Goal: Task Accomplishment & Management: Use online tool/utility

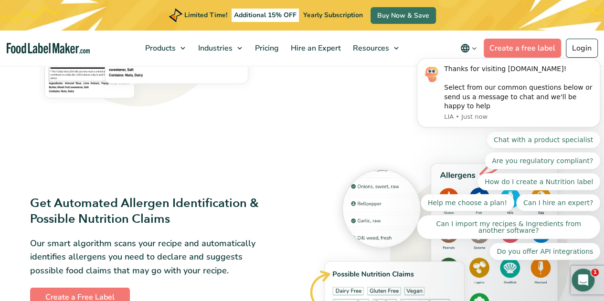
scroll to position [668, 0]
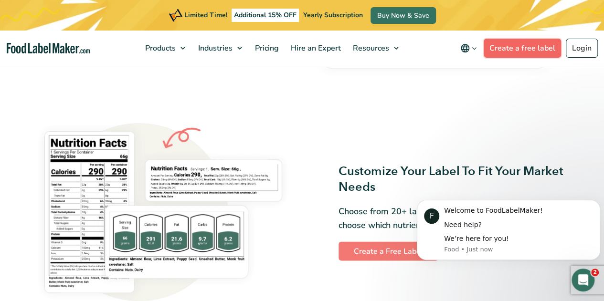
click at [515, 45] on link "Create a free label" at bounding box center [522, 48] width 77 height 19
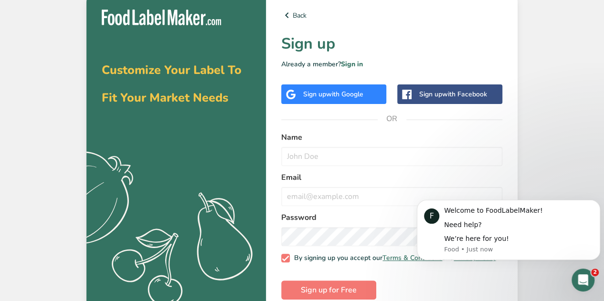
click at [348, 98] on span "with Google" at bounding box center [344, 94] width 37 height 9
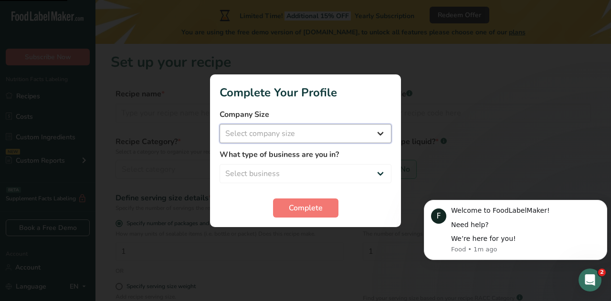
click at [333, 138] on select "Select company size Fewer than 10 Employees 10 to 50 Employees 51 to 500 Employ…" at bounding box center [306, 133] width 172 height 19
select select "1"
click at [220, 124] on select "Select company size Fewer than 10 Employees 10 to 50 Employees 51 to 500 Employ…" at bounding box center [306, 133] width 172 height 19
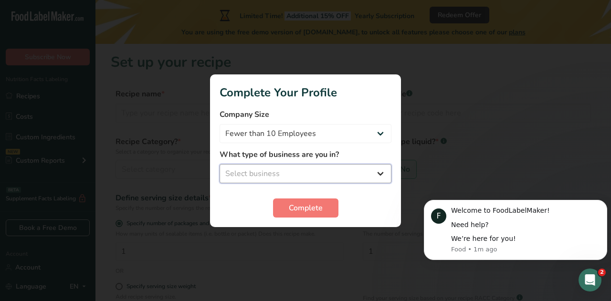
click at [288, 169] on select "Select business Packaged Food Manufacturer Restaurant & Cafe Bakery Meal Plans …" at bounding box center [306, 173] width 172 height 19
select select "8"
click at [220, 164] on select "Select business Packaged Food Manufacturer Restaurant & Cafe Bakery Meal Plans …" at bounding box center [306, 173] width 172 height 19
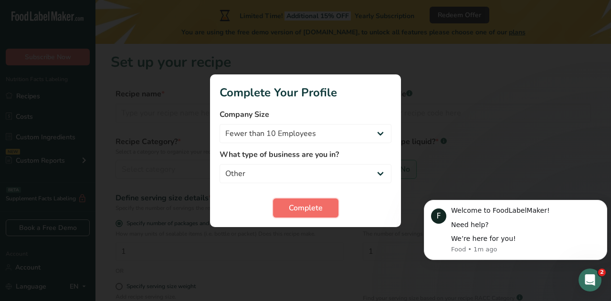
click at [322, 213] on button "Complete" at bounding box center [305, 208] width 65 height 19
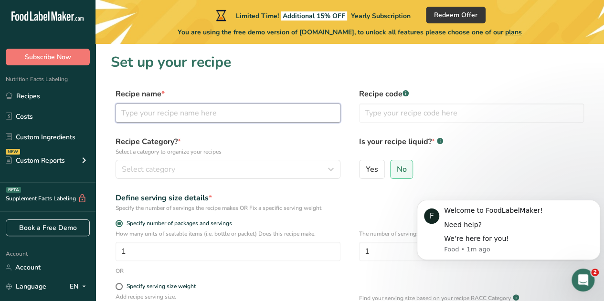
click at [228, 114] on input "text" at bounding box center [228, 113] width 225 height 19
type input "Fruity Mushie"
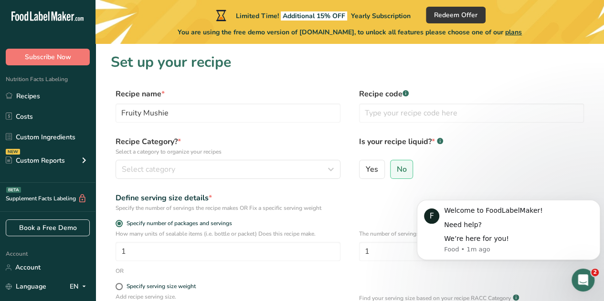
click at [226, 142] on label "Recipe Category? * Select a category to organize your recipes" at bounding box center [228, 146] width 225 height 20
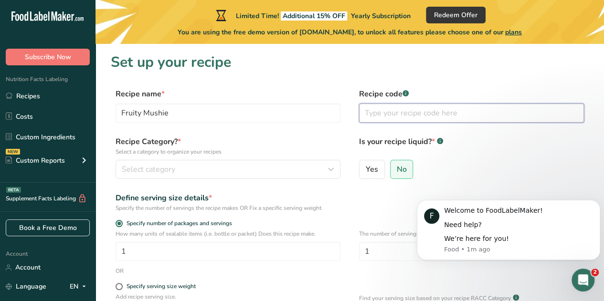
click at [484, 114] on input "text" at bounding box center [471, 113] width 225 height 19
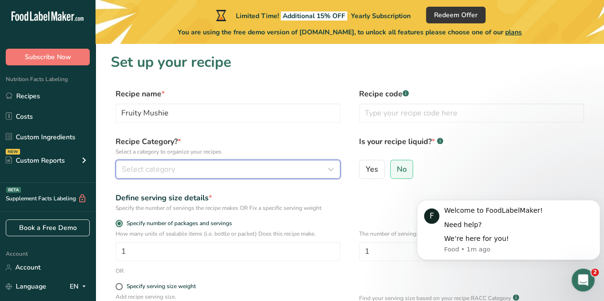
click at [232, 169] on div "Select category" at bounding box center [225, 169] width 207 height 11
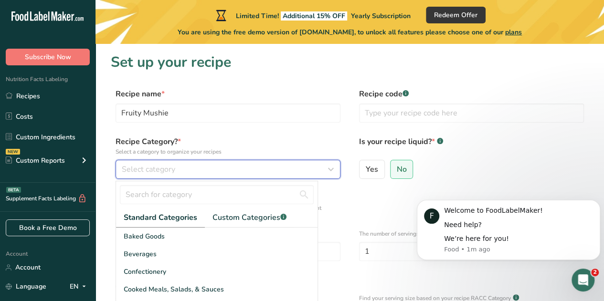
scroll to position [48, 0]
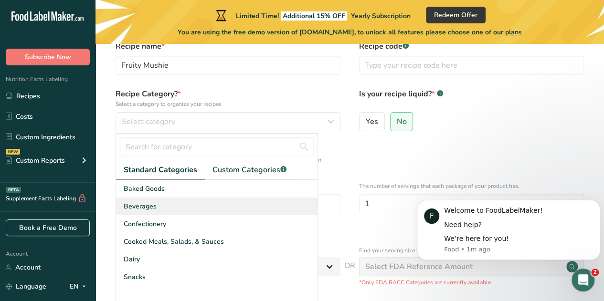
click at [222, 211] on div "Beverages" at bounding box center [216, 207] width 201 height 18
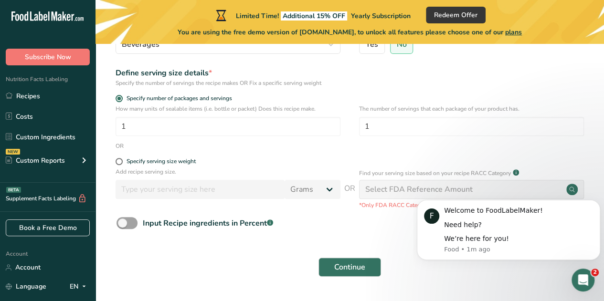
scroll to position [152, 0]
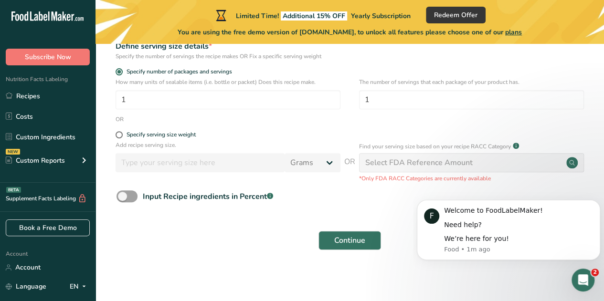
click at [459, 166] on div "Select FDA Reference Amount" at bounding box center [418, 162] width 107 height 11
drag, startPoint x: 354, startPoint y: 236, endPoint x: 199, endPoint y: 206, distance: 158.0
click at [353, 236] on span "Continue" at bounding box center [349, 240] width 31 height 11
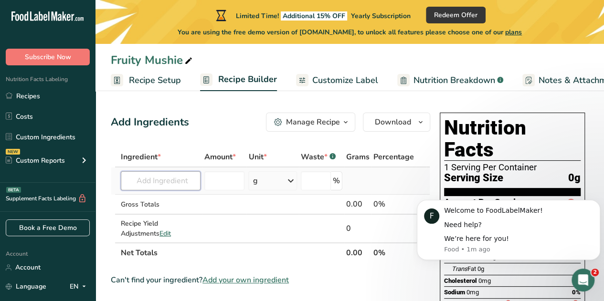
click at [174, 183] on input "text" at bounding box center [161, 180] width 80 height 19
click at [175, 179] on input "text" at bounding box center [161, 180] width 80 height 19
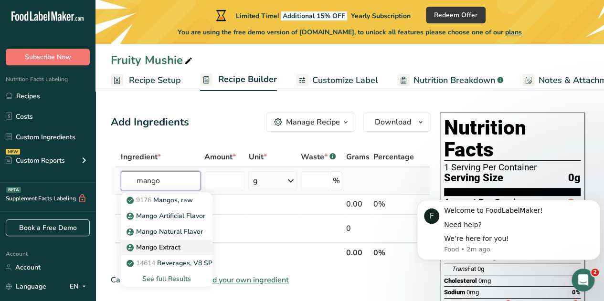
type input "mango"
click at [182, 243] on div "Mango Extract" at bounding box center [158, 247] width 61 height 10
type input "Mango Extract"
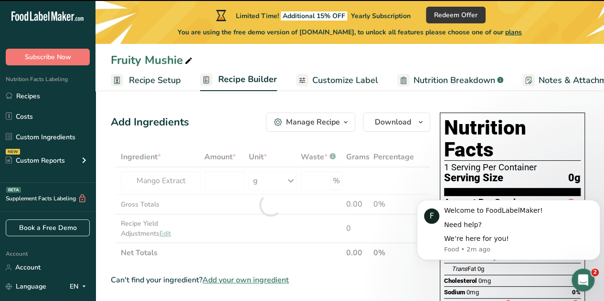
type input "0"
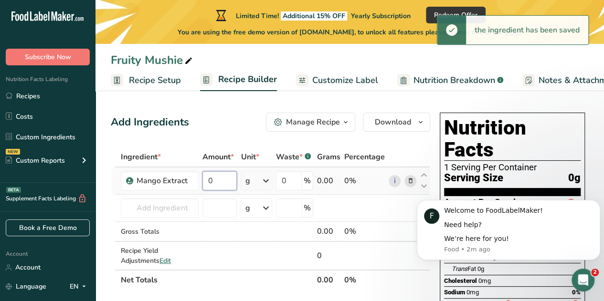
click at [219, 180] on input "0" at bounding box center [219, 180] width 35 height 19
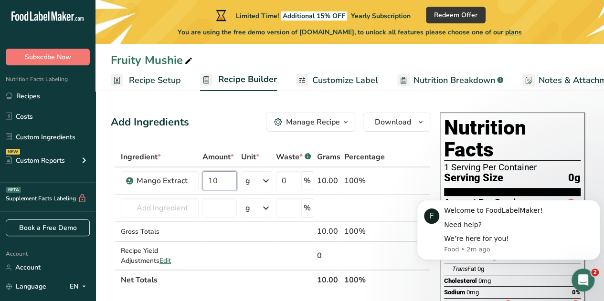
type input "10"
click at [157, 210] on input "text" at bounding box center [160, 208] width 78 height 19
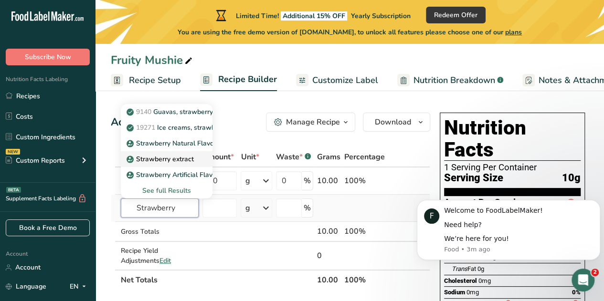
type input "Strawberry"
click at [191, 155] on p "Strawberry extract" at bounding box center [160, 159] width 65 height 10
type input "Strawberry extract"
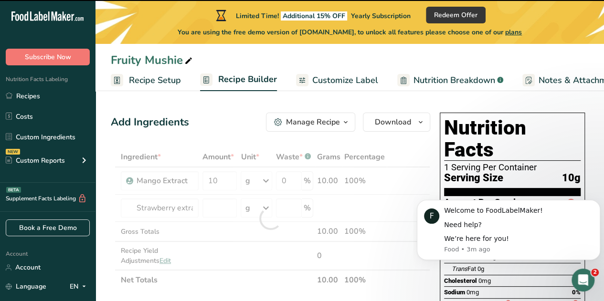
type input "0"
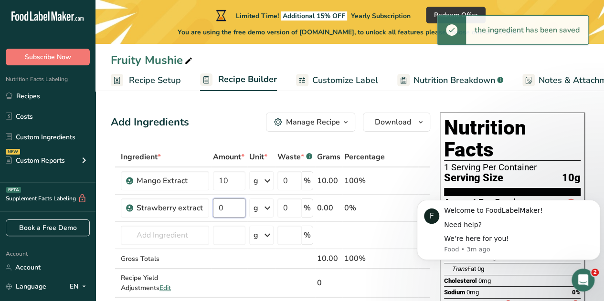
click at [221, 211] on input "0" at bounding box center [229, 208] width 32 height 19
type input "1"
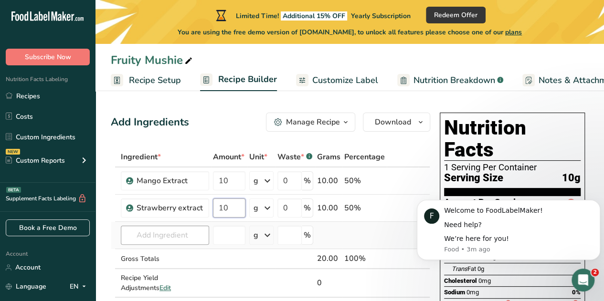
type input "10"
click at [184, 236] on div "Ingredient * Amount * Unit * Waste * .a-a{fill:#347362;}.b-a{fill:#fff;} Grams …" at bounding box center [270, 232] width 319 height 170
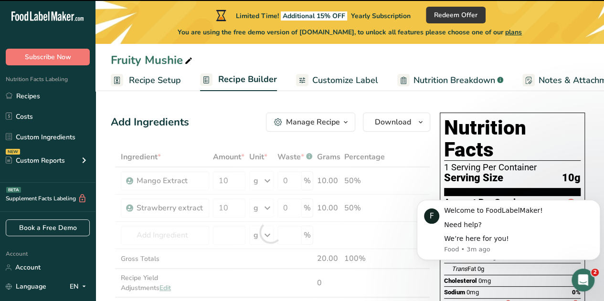
click at [165, 235] on div at bounding box center [270, 232] width 319 height 170
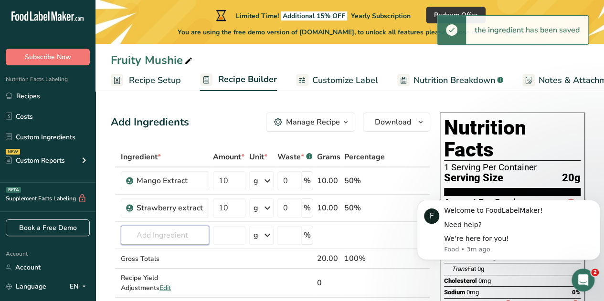
click at [165, 235] on input "text" at bounding box center [165, 235] width 88 height 19
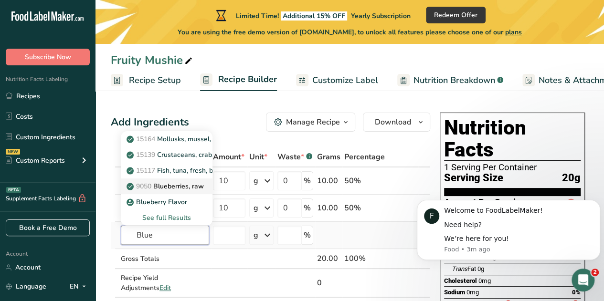
type input "Blue"
click at [175, 184] on p "9050 Blueberries, raw" at bounding box center [165, 186] width 75 height 10
type input "Blueberries, raw"
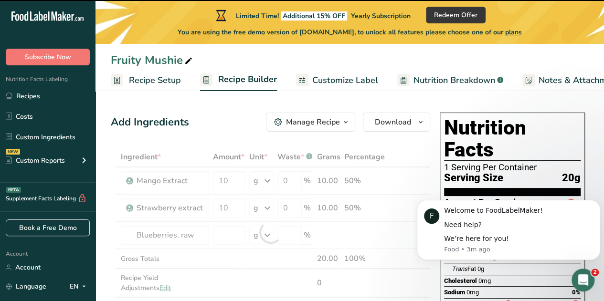
type input "0"
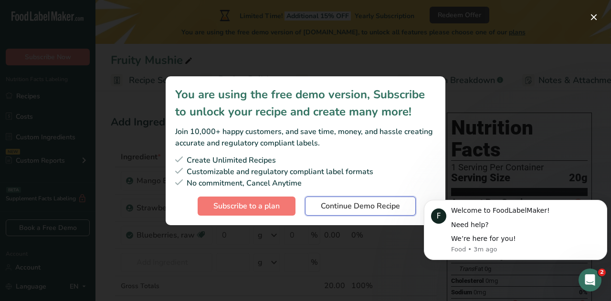
click at [365, 208] on span "Continue Demo Recipe" at bounding box center [360, 205] width 79 height 11
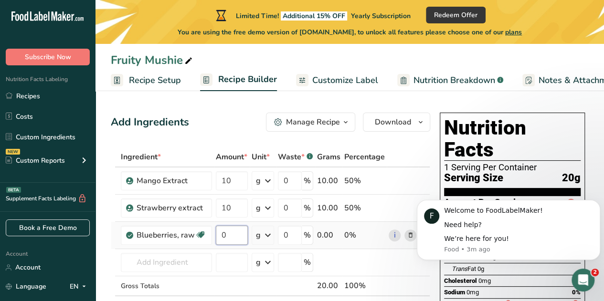
click at [231, 241] on input "0" at bounding box center [232, 235] width 32 height 19
type input "10"
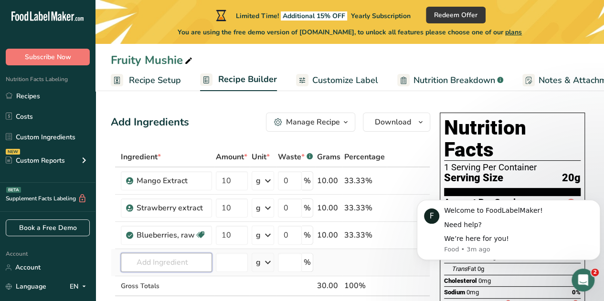
click at [163, 263] on div "Ingredient * Amount * Unit * Waste * .a-a{fill:#347362;}.b-a{fill:#fff;} Grams …" at bounding box center [270, 241] width 319 height 189
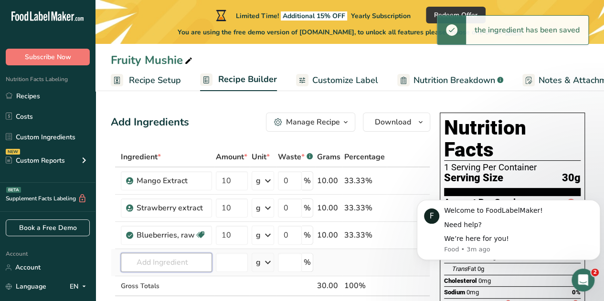
click at [163, 263] on input "text" at bounding box center [166, 262] width 91 height 19
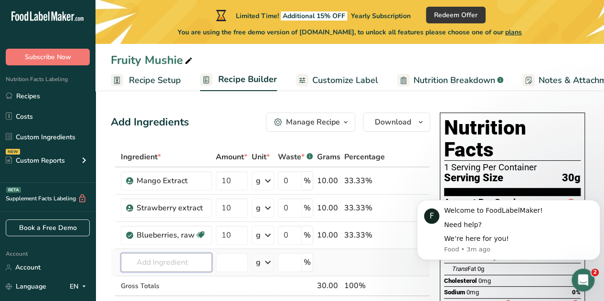
click at [137, 262] on input "text" at bounding box center [166, 262] width 91 height 19
click at [162, 259] on input "text" at bounding box center [166, 262] width 91 height 19
click at [164, 264] on input "text" at bounding box center [166, 262] width 91 height 19
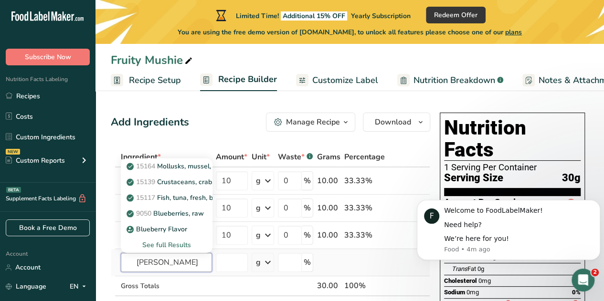
type input "Boba"
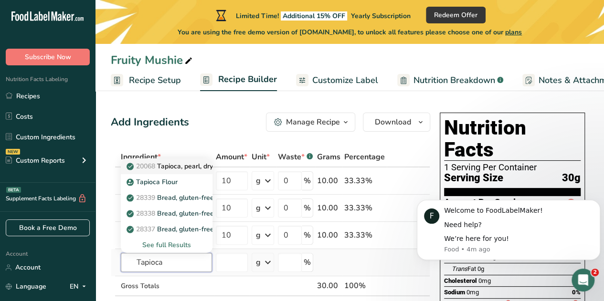
type input "Tapioca"
click at [188, 167] on p "20068 Tapioca, pearl, dry" at bounding box center [170, 166] width 84 height 10
type input "Tapioca, pearl, dry"
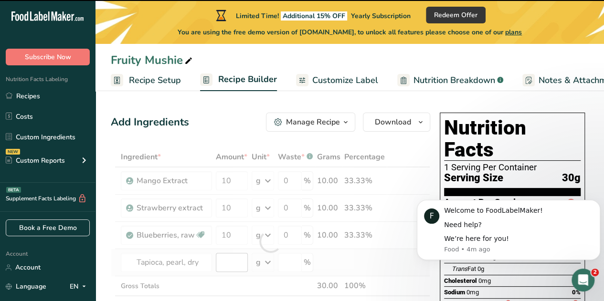
type input "0"
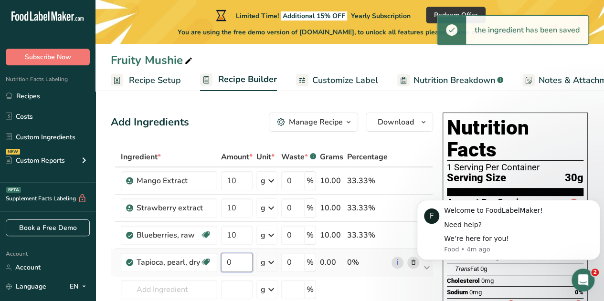
click at [234, 264] on input "0" at bounding box center [237, 262] width 32 height 19
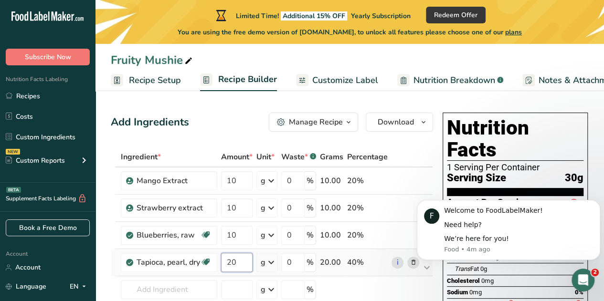
type input "2"
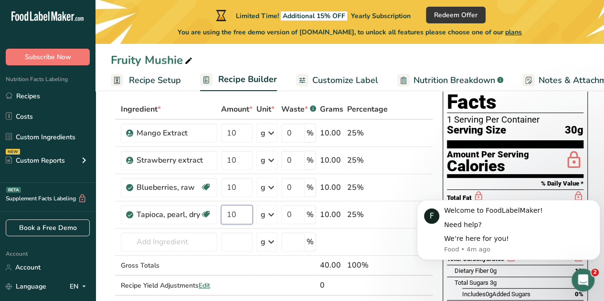
type input "10"
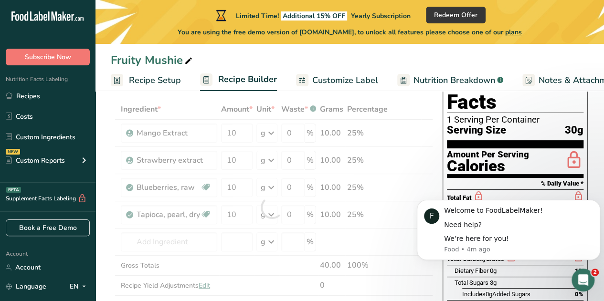
click at [543, 33] on div "You are using the free demo version of [DOMAIN_NAME], to unlock all features pl…" at bounding box center [349, 30] width 508 height 14
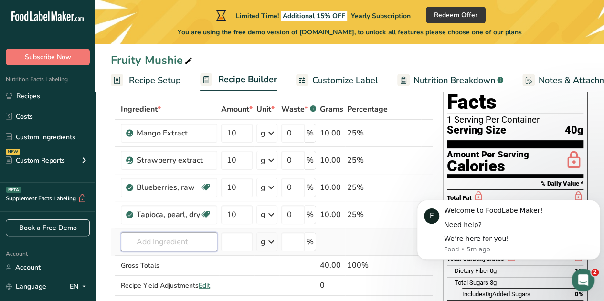
click at [179, 242] on input "text" at bounding box center [169, 241] width 96 height 19
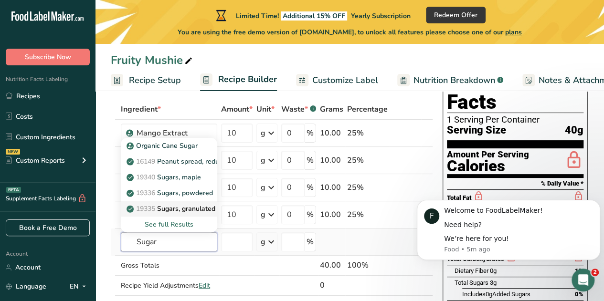
type input "Sugar"
click at [197, 201] on link "19335 [GEOGRAPHIC_DATA], granulated" at bounding box center [169, 209] width 96 height 16
type input "Sugars, granulated"
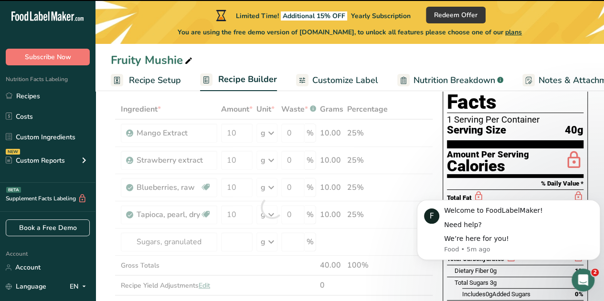
type input "0"
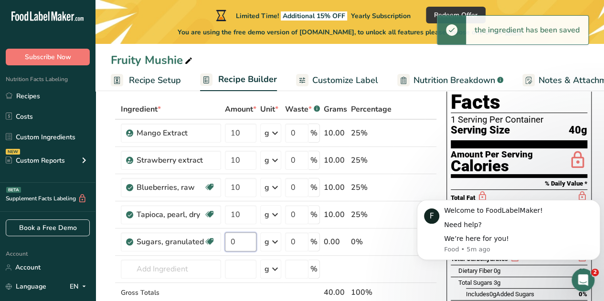
click at [236, 242] on input "0" at bounding box center [241, 241] width 32 height 19
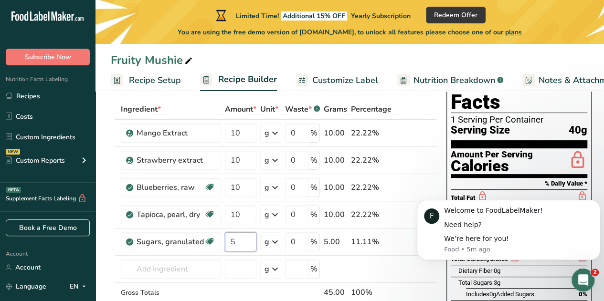
type input "5"
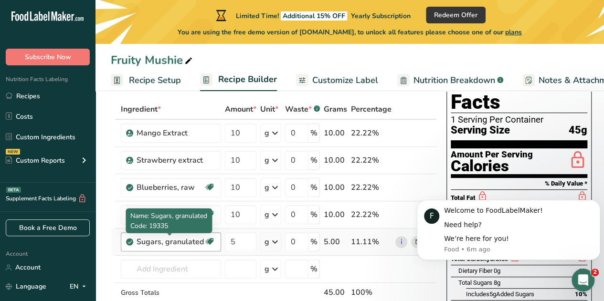
click at [163, 240] on div "Ingredient * Amount * Unit * Waste * .a-a{fill:#347362;}.b-a{fill:#fff;} Grams …" at bounding box center [274, 220] width 326 height 243
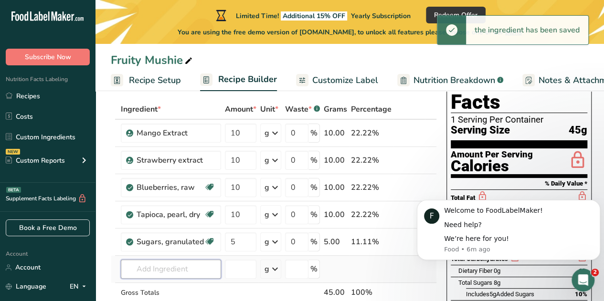
click at [194, 271] on input "text" at bounding box center [171, 269] width 100 height 19
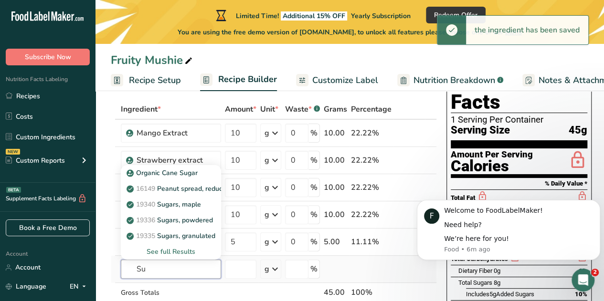
type input "S"
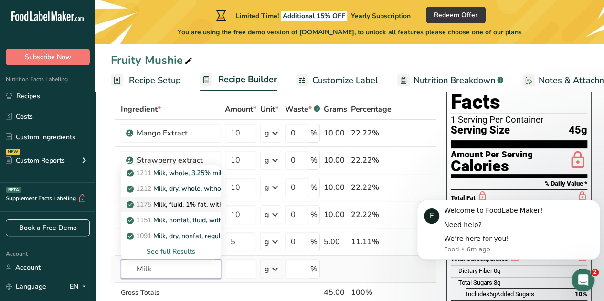
type input "Milk"
click at [175, 203] on p "1175 Milk, fluid, 1% fat, without added vitamin A and [MEDICAL_DATA]" at bounding box center [241, 205] width 227 height 10
type input "Milk, fluid, 1% fat, without added vitamin A and [MEDICAL_DATA]"
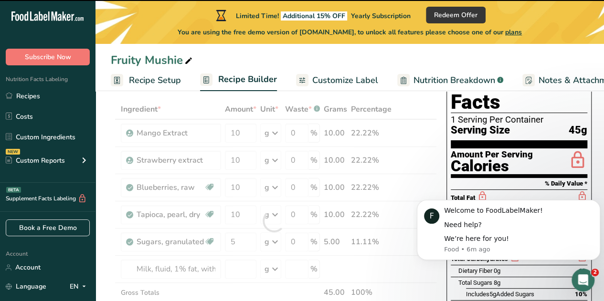
type input "0"
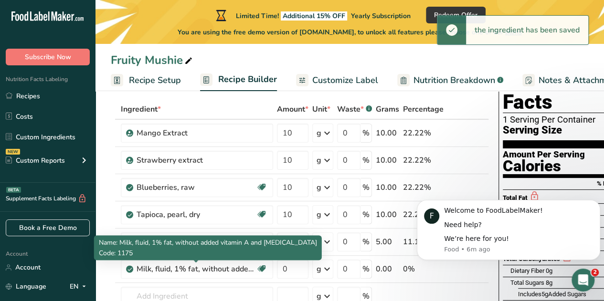
click at [205, 272] on div "Milk, fluid, 1% fat, without added vitamin A and [MEDICAL_DATA]" at bounding box center [196, 268] width 119 height 11
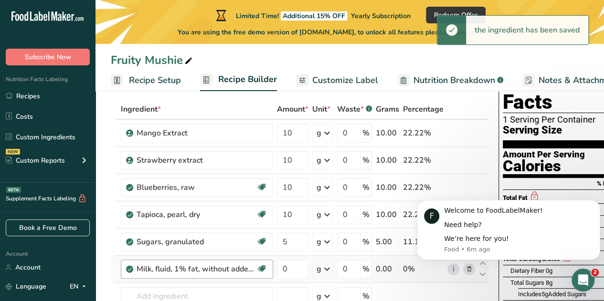
click at [217, 272] on div "Milk, fluid, 1% fat, without added vitamin A and [MEDICAL_DATA]" at bounding box center [196, 268] width 119 height 11
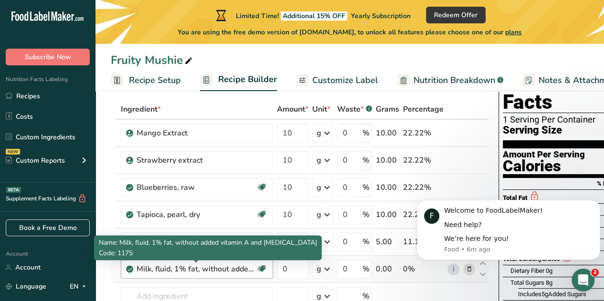
click at [217, 269] on div "Milk, fluid, 1% fat, without added vitamin A and [MEDICAL_DATA]" at bounding box center [196, 268] width 119 height 11
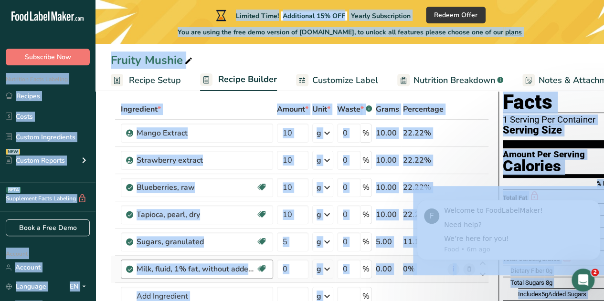
click at [217, 269] on div "Milk, fluid, 1% fat, without added vitamin A and [MEDICAL_DATA]" at bounding box center [196, 268] width 119 height 11
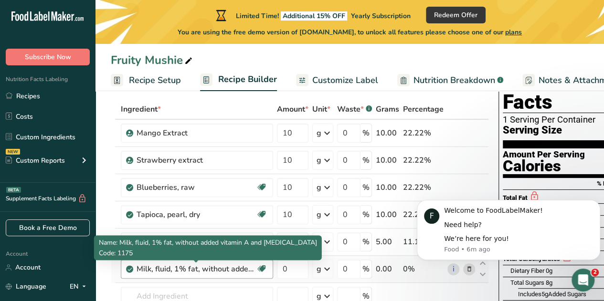
click at [147, 268] on div "Milk, fluid, 1% fat, without added vitamin A and [MEDICAL_DATA]" at bounding box center [196, 268] width 119 height 11
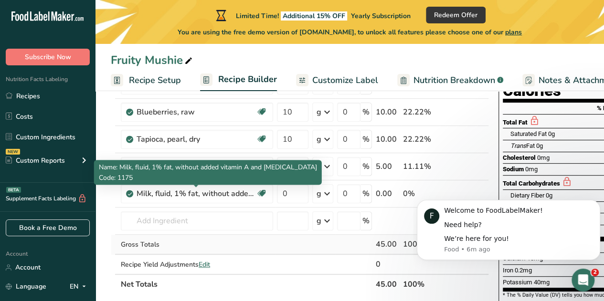
scroll to position [143, 0]
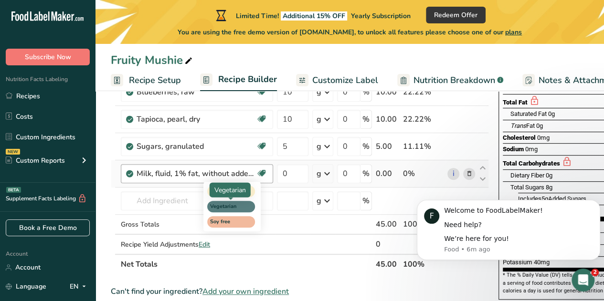
click at [241, 209] on span "Vegetarian" at bounding box center [226, 207] width 33 height 8
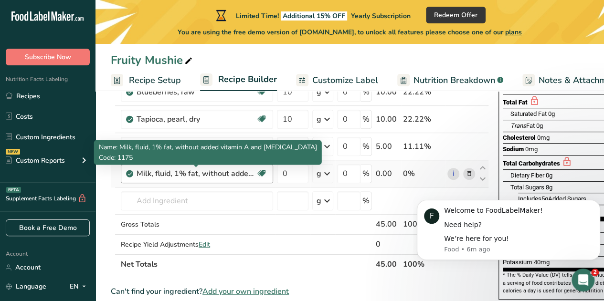
click at [219, 173] on div "Milk, fluid, 1% fat, without added vitamin A and [MEDICAL_DATA]" at bounding box center [196, 173] width 119 height 11
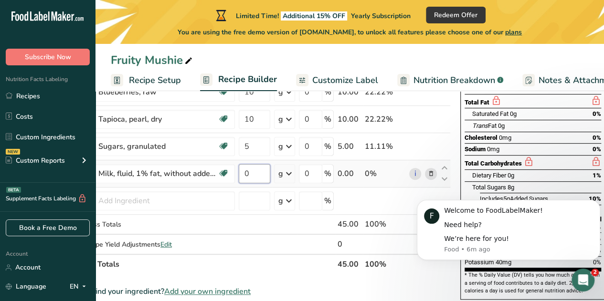
click at [258, 175] on input "0" at bounding box center [255, 173] width 32 height 19
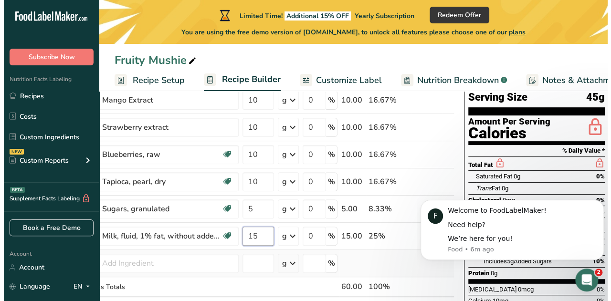
scroll to position [95, 0]
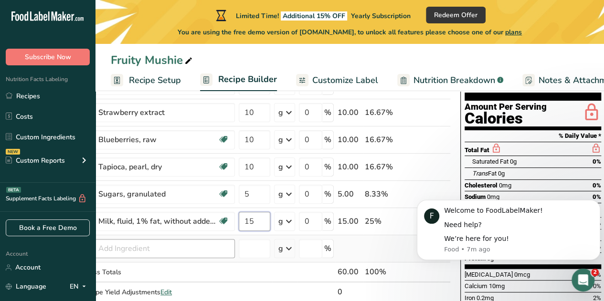
type input "15"
click at [179, 249] on div "Ingredient * Amount * Unit * Waste * .a-a{fill:#347362;}.b-a{fill:#fff;} Grams …" at bounding box center [262, 187] width 378 height 271
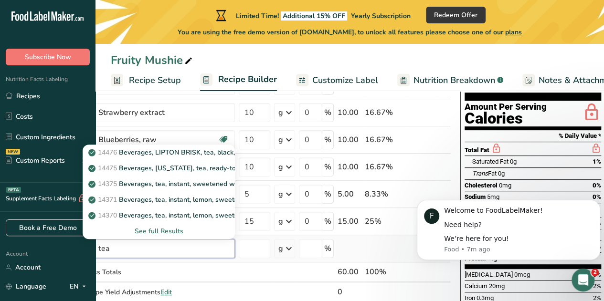
type input "tea"
click at [180, 230] on div "See full Results" at bounding box center [158, 231] width 137 height 10
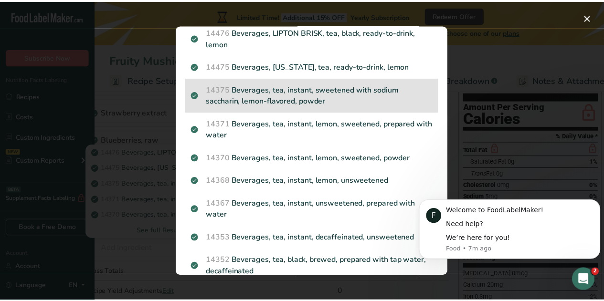
scroll to position [48, 0]
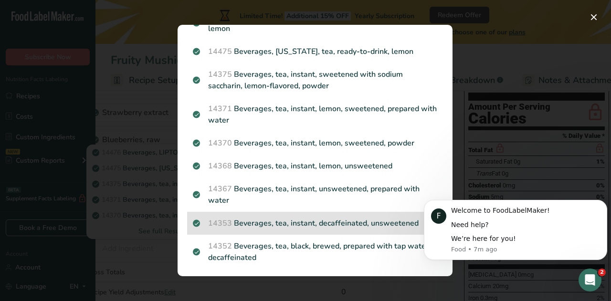
click at [354, 220] on p "14353 Beverages, tea, instant, decaffeinated, unsweetened" at bounding box center [315, 223] width 244 height 11
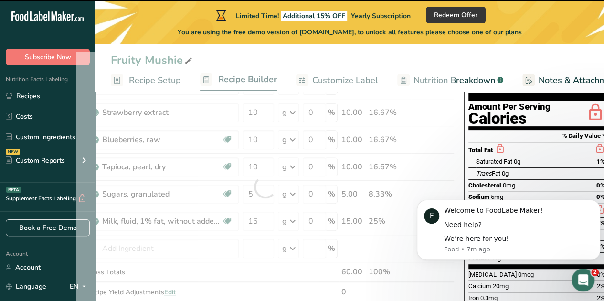
type input "0"
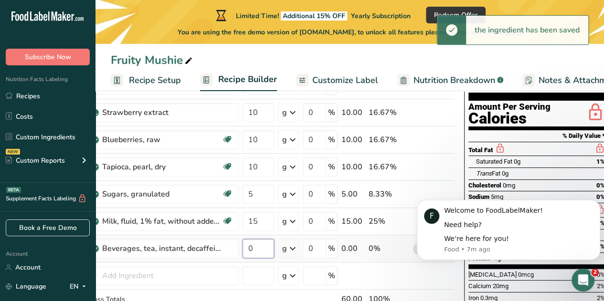
click at [252, 251] on input "0" at bounding box center [258, 248] width 32 height 19
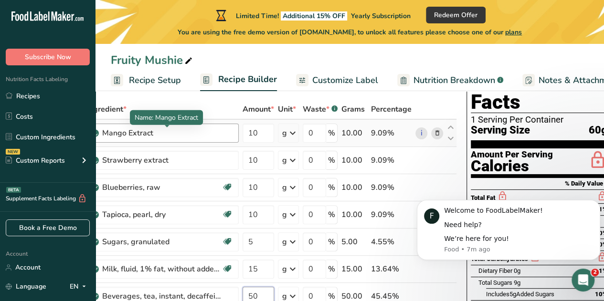
type input "50"
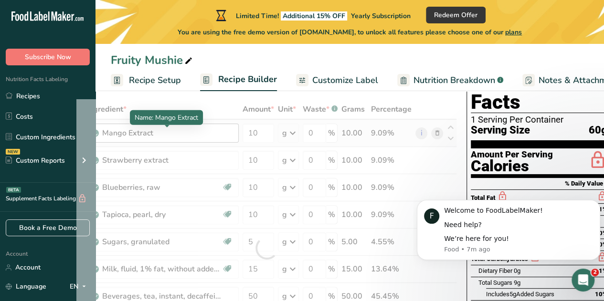
click at [178, 132] on div "Ingredient * Amount * Unit * Waste * .a-a{fill:#347362;}.b-a{fill:#fff;} Grams …" at bounding box center [266, 248] width 380 height 298
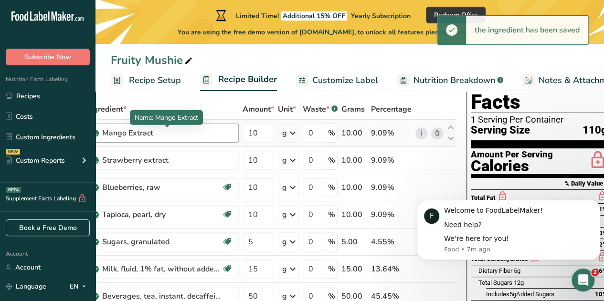
click at [178, 135] on div "Mango Extract" at bounding box center [161, 132] width 119 height 11
click at [177, 135] on div "Mango Extract" at bounding box center [161, 132] width 119 height 11
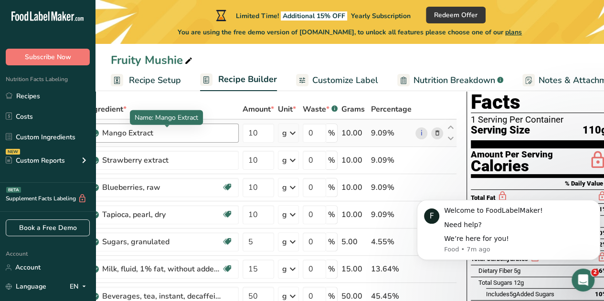
click at [142, 133] on div "Mango Extract" at bounding box center [161, 132] width 119 height 11
click at [153, 133] on div "Mango Extract" at bounding box center [161, 132] width 119 height 11
click at [133, 135] on div "Mango Extract" at bounding box center [161, 132] width 119 height 11
click at [162, 129] on div "Mango Extract" at bounding box center [161, 132] width 119 height 11
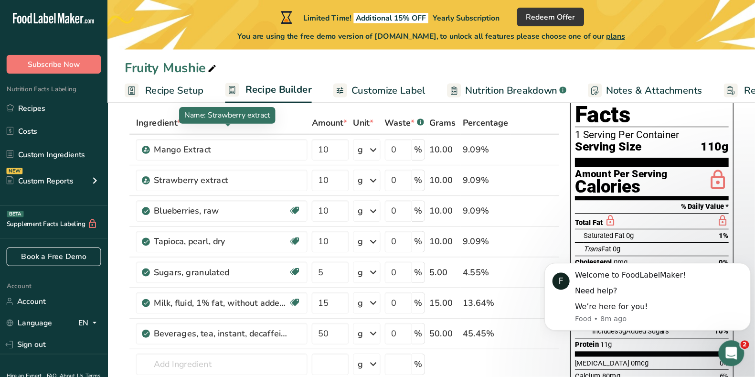
scroll to position [47, 0]
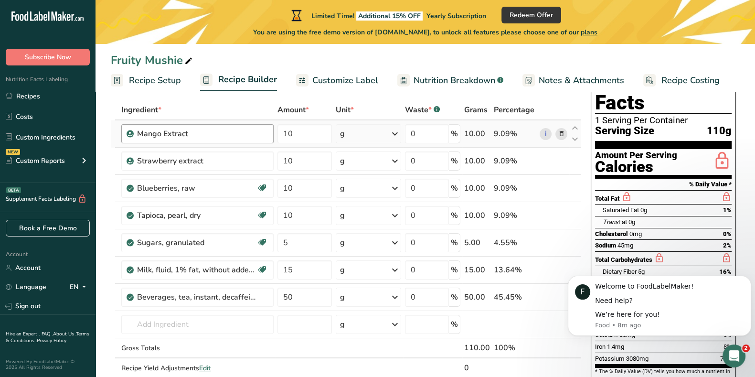
click at [124, 130] on div "Mango Extract" at bounding box center [197, 133] width 152 height 19
click at [208, 135] on div "Mango Extract" at bounding box center [196, 133] width 119 height 11
click at [218, 158] on div "Strawberry extract" at bounding box center [196, 160] width 119 height 11
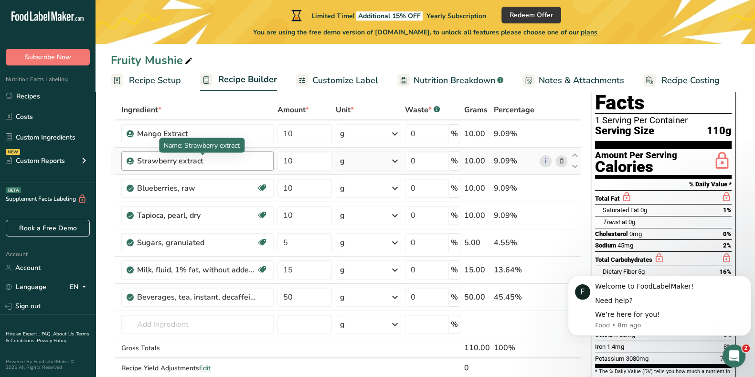
click at [218, 158] on div "Strawberry extract" at bounding box center [196, 160] width 119 height 11
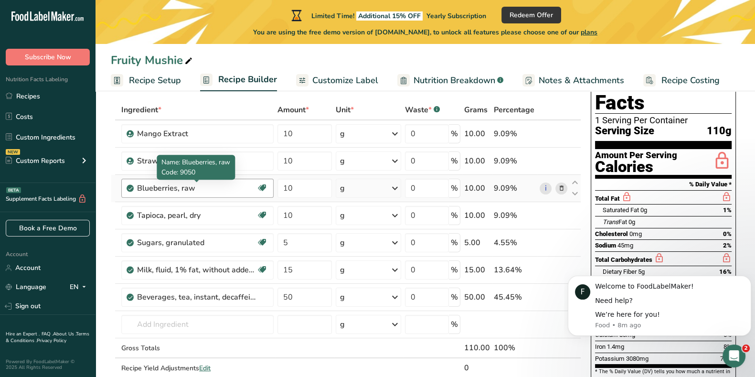
click at [215, 182] on div "Blueberries, raw" at bounding box center [196, 187] width 119 height 11
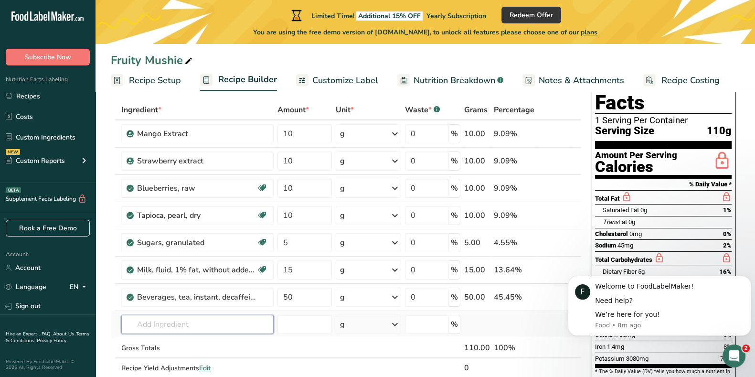
click at [174, 301] on input "text" at bounding box center [197, 324] width 152 height 19
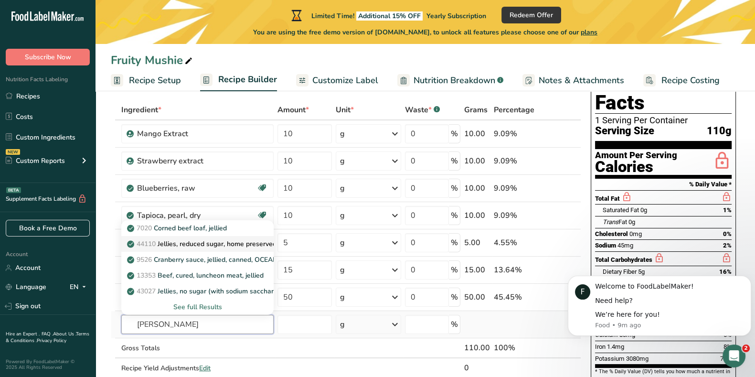
type input "[PERSON_NAME]"
click at [218, 242] on p "44110 Jellies, reduced sugar, home preserved" at bounding box center [202, 244] width 147 height 10
type input "Jellies, reduced sugar, home preserved"
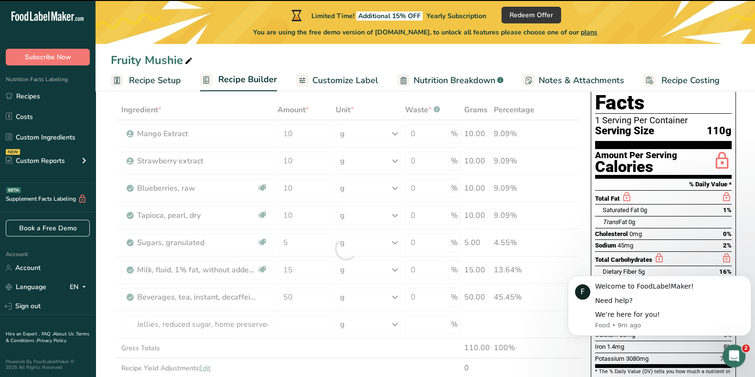
type input "0"
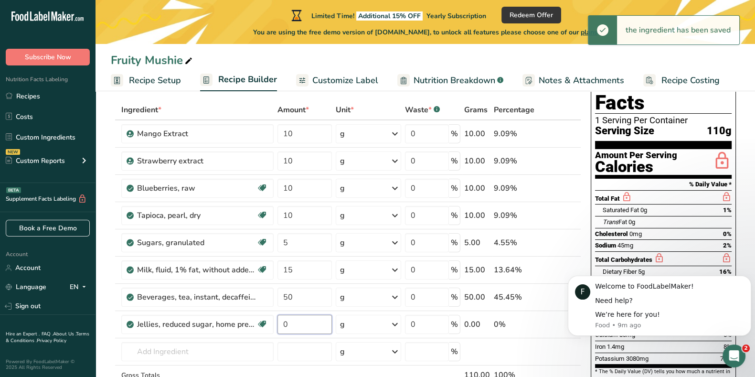
click at [291, 301] on input "0" at bounding box center [304, 324] width 54 height 19
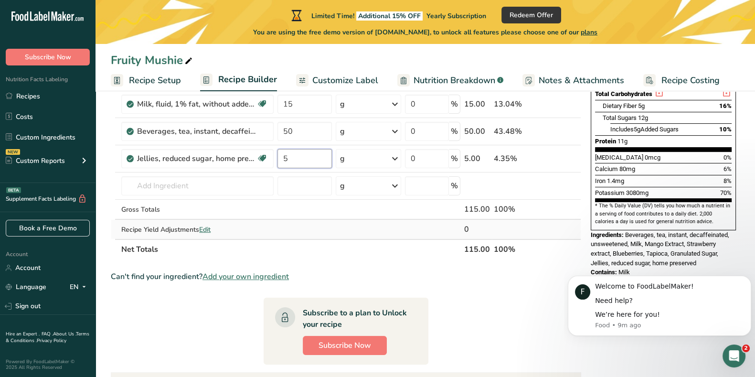
scroll to position [286, 0]
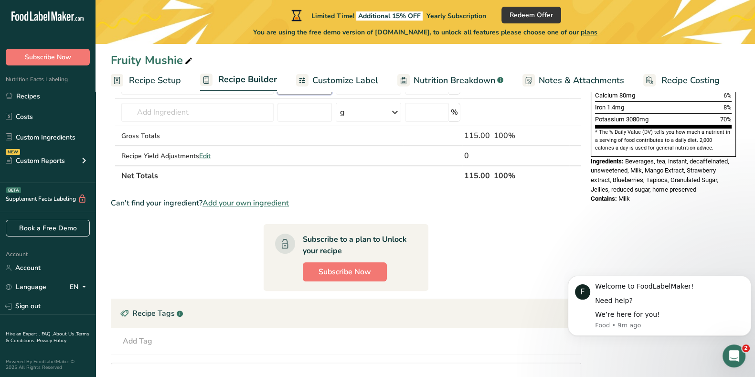
type input "5"
click at [527, 212] on section "Ingredient * Amount * Unit * Waste * .a-a{fill:#347362;}.b-a{fill:#fff;} Grams …" at bounding box center [346, 161] width 470 height 600
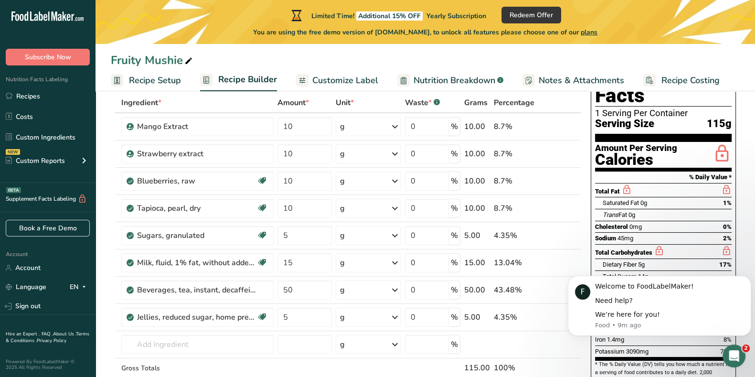
scroll to position [0, 0]
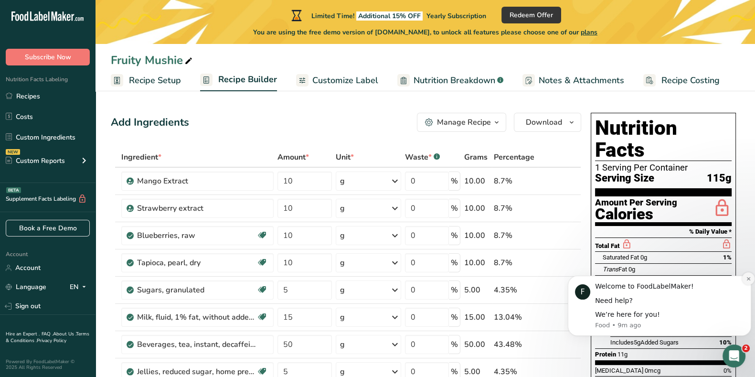
click at [603, 277] on icon "Dismiss notification" at bounding box center [747, 277] width 3 height 3
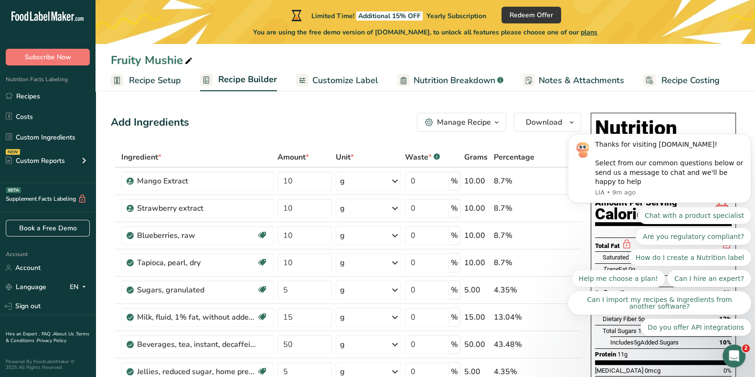
click at [603, 93] on body "Thanks for visiting [DOMAIN_NAME]! Select from our common questions below or se…" at bounding box center [659, 176] width 183 height 341
click at [603, 301] on icon "Open Intercom Messenger" at bounding box center [733, 355] width 16 height 16
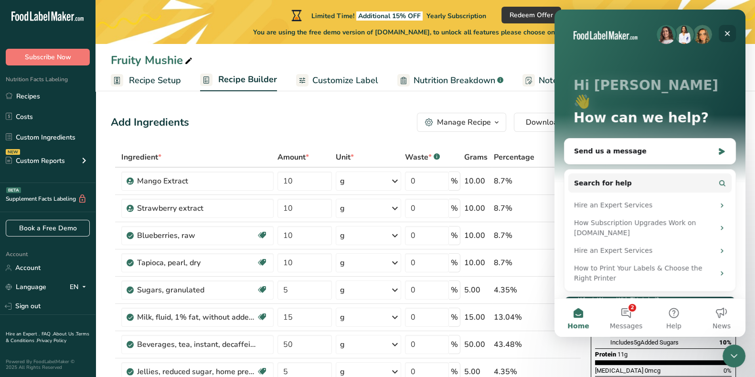
click at [603, 37] on icon "Close" at bounding box center [727, 34] width 8 height 8
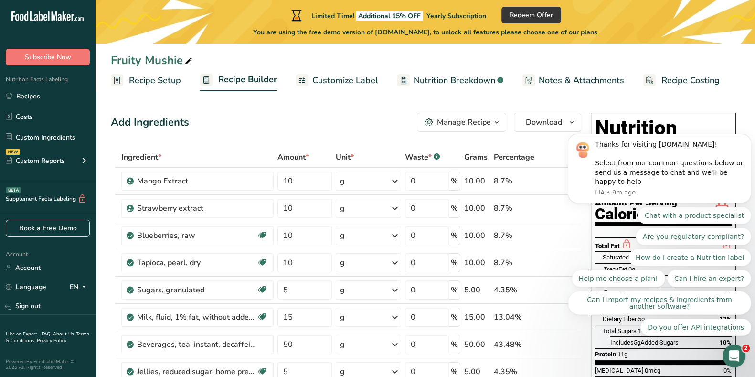
click at [603, 92] on body "Thanks for visiting [DOMAIN_NAME]! Select from our common questions below or se…" at bounding box center [659, 176] width 183 height 341
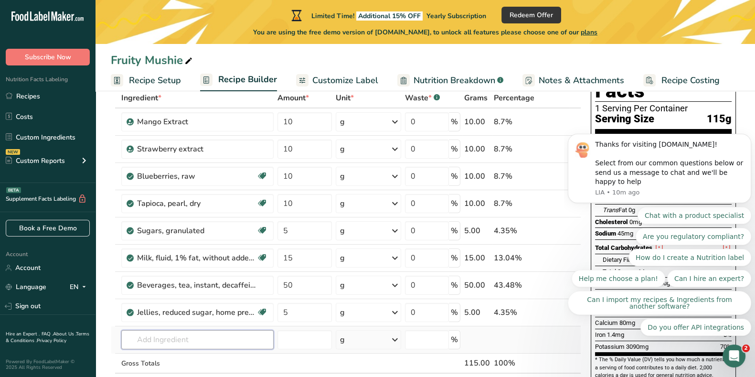
click at [214, 301] on input "text" at bounding box center [197, 339] width 152 height 19
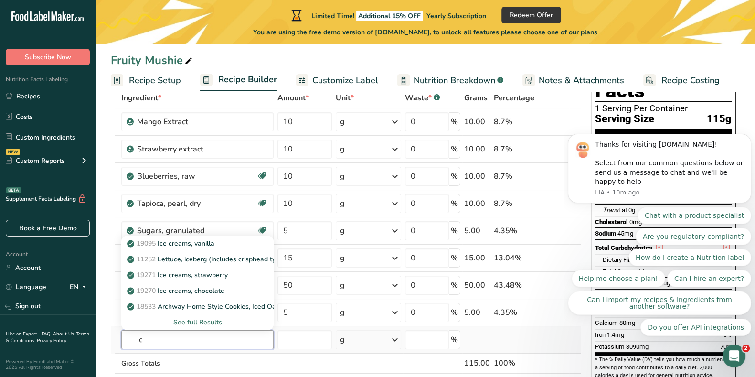
type input "I"
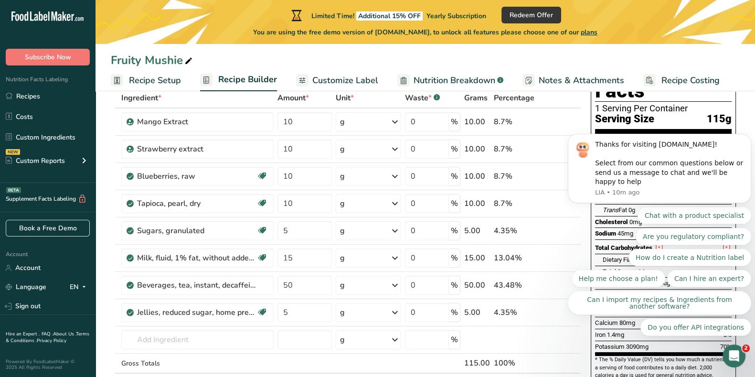
click at [603, 49] on body "Thanks for visiting [DOMAIN_NAME]! Select from our common questions below or se…" at bounding box center [659, 176] width 183 height 341
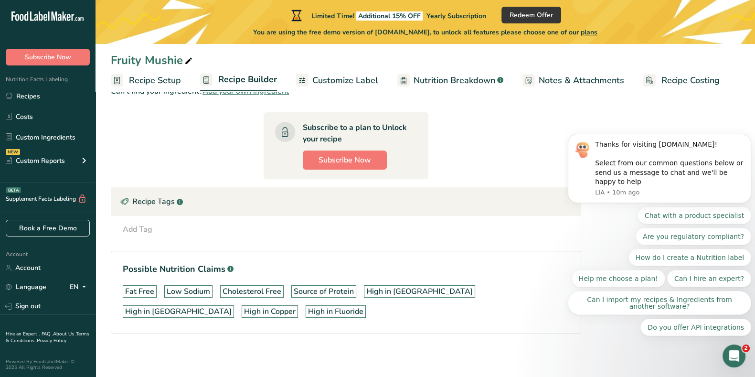
scroll to position [219, 0]
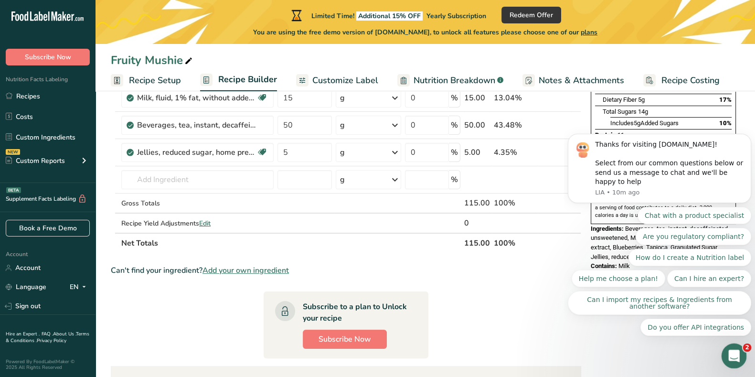
click at [603, 301] on div "Open Intercom Messenger" at bounding box center [732, 354] width 23 height 23
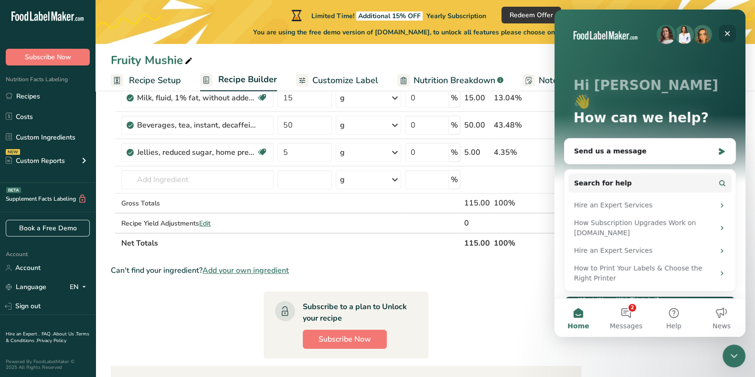
click at [603, 26] on div "Close" at bounding box center [726, 33] width 17 height 17
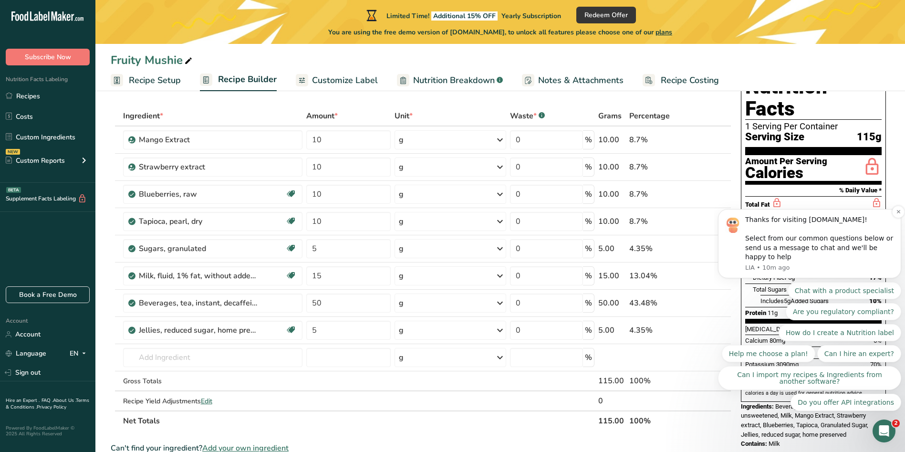
scroll to position [19, 0]
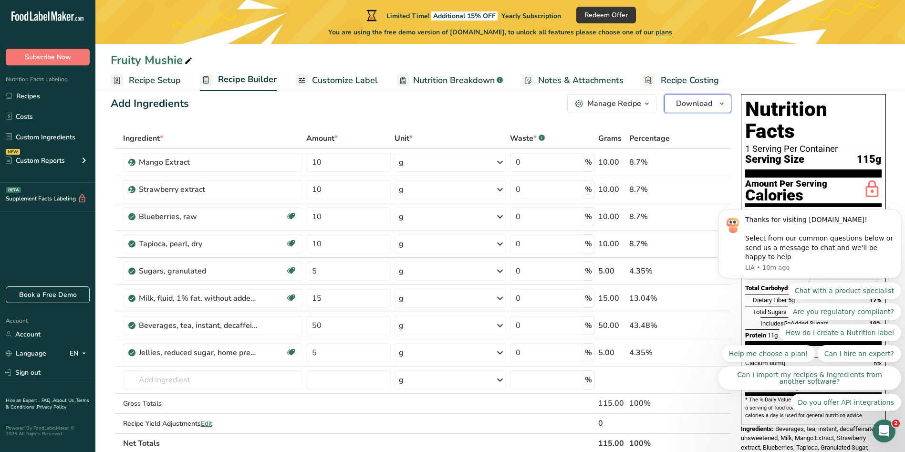
click at [603, 95] on button "Download" at bounding box center [697, 103] width 67 height 19
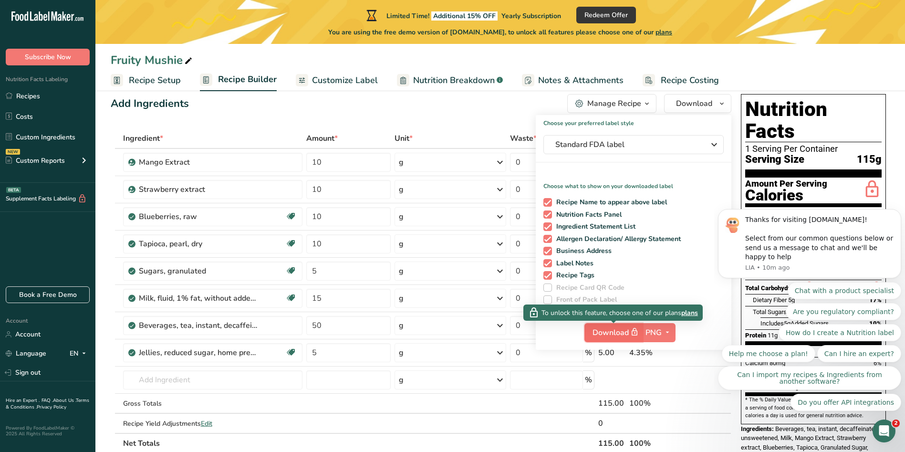
click at [603, 301] on span "Download" at bounding box center [617, 332] width 48 height 12
click at [603, 301] on span "PNG" at bounding box center [654, 332] width 16 height 11
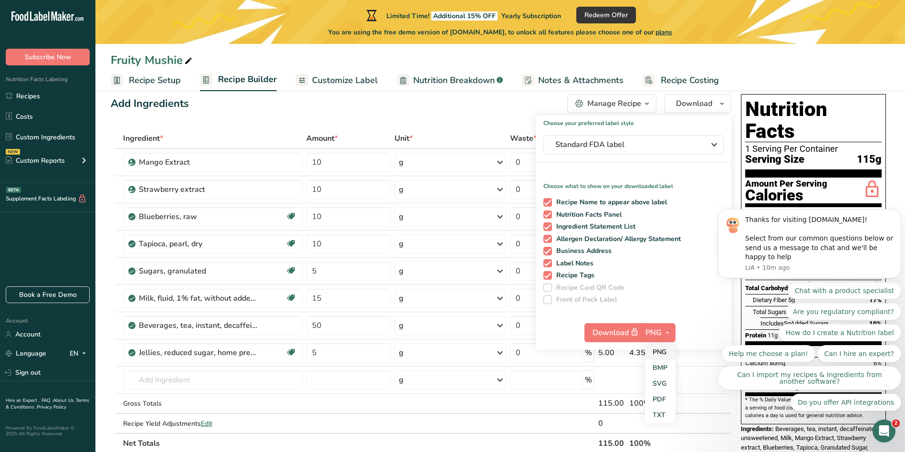
click at [603, 301] on link "PNG" at bounding box center [660, 352] width 31 height 16
click at [603, 301] on button "PNG" at bounding box center [659, 332] width 33 height 19
click at [603, 301] on link "BMP" at bounding box center [660, 368] width 31 height 16
click at [603, 301] on span "BMP" at bounding box center [653, 332] width 17 height 11
click at [603, 301] on link "PNG" at bounding box center [660, 352] width 31 height 16
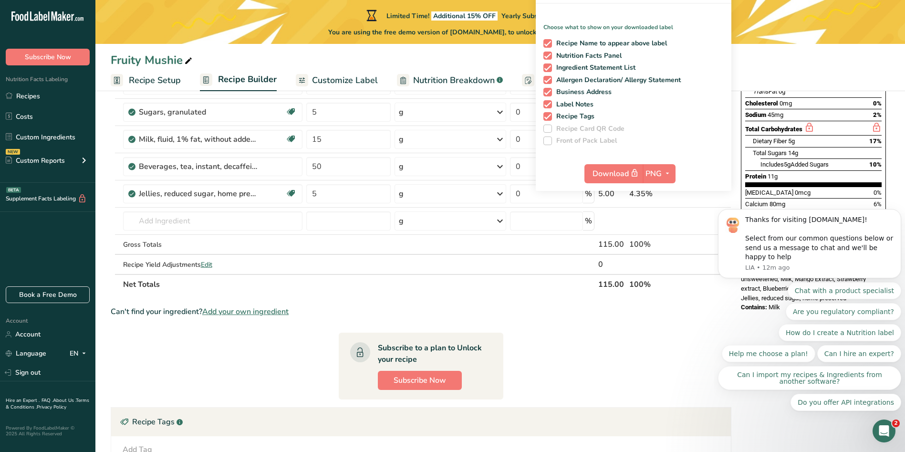
scroll to position [0, 0]
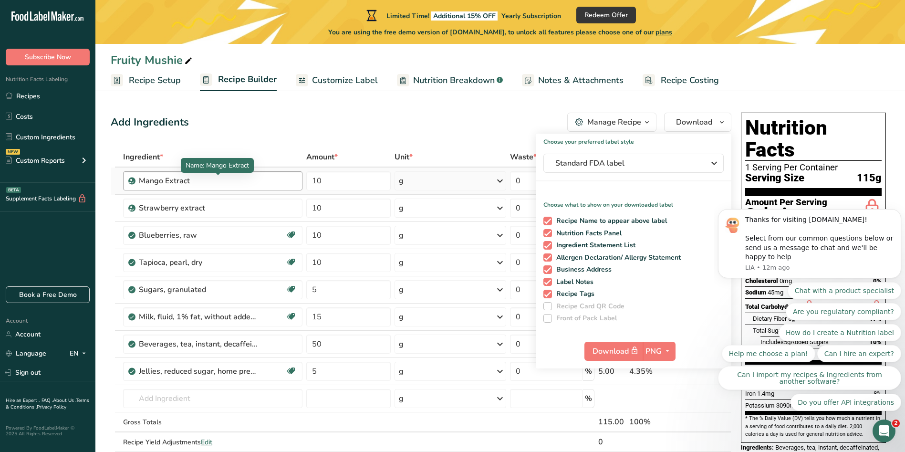
click at [219, 183] on div "Mango Extract" at bounding box center [198, 180] width 119 height 11
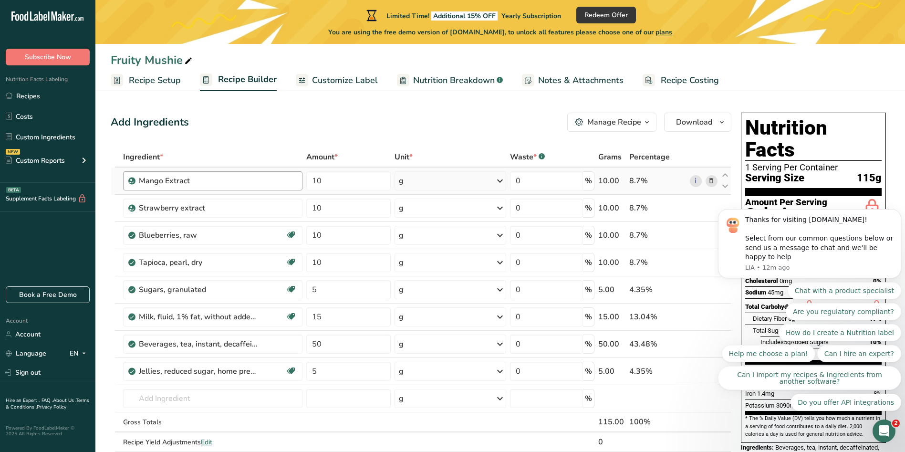
drag, startPoint x: 210, startPoint y: 186, endPoint x: 134, endPoint y: 188, distance: 75.4
click at [134, 188] on div "Mango Extract" at bounding box center [212, 180] width 179 height 19
copy div "Mango Extract"
drag, startPoint x: 213, startPoint y: 206, endPoint x: 106, endPoint y: 209, distance: 107.4
click at [102, 207] on section "Add Ingredients Manage Recipe Delete Recipe Duplicate Recipe Scale Recipe Save …" at bounding box center [500, 436] width 810 height 684
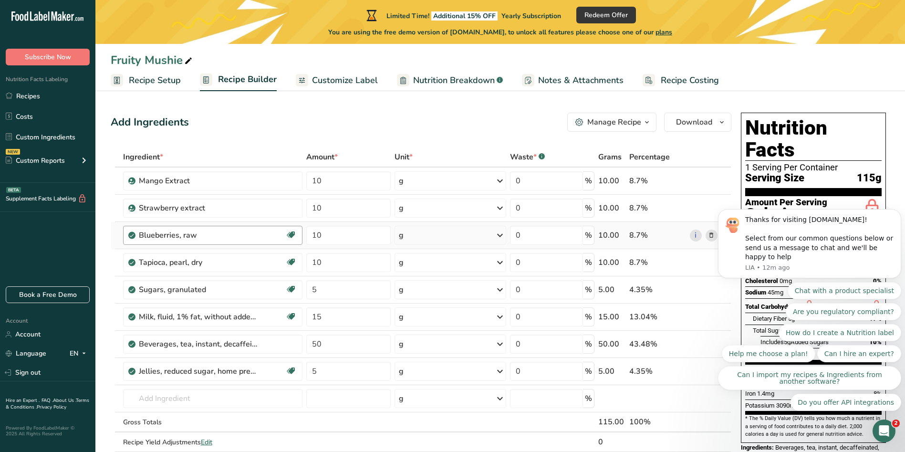
copy table "Ingredient * Amount * Unit * Waste * .a-a{fill:#347362;}.b-a{fill:#fff;} Grams …"
click at [269, 118] on div "Add Ingredients Manage Recipe Delete Recipe Duplicate Recipe Scale Recipe Save …" at bounding box center [421, 122] width 621 height 19
drag, startPoint x: 117, startPoint y: 156, endPoint x: 684, endPoint y: 368, distance: 604.7
click at [603, 301] on table "Ingredient * Amount * Unit * Waste * .a-a{fill:#347362;}.b-a{fill:#fff;} Grams …" at bounding box center [421, 309] width 621 height 325
copy table "Ingredient * Amount * Unit * Waste * .a-a{fill:#347362;}.b-a{fill:#fff;} Grams …"
